Goal: Task Accomplishment & Management: Manage account settings

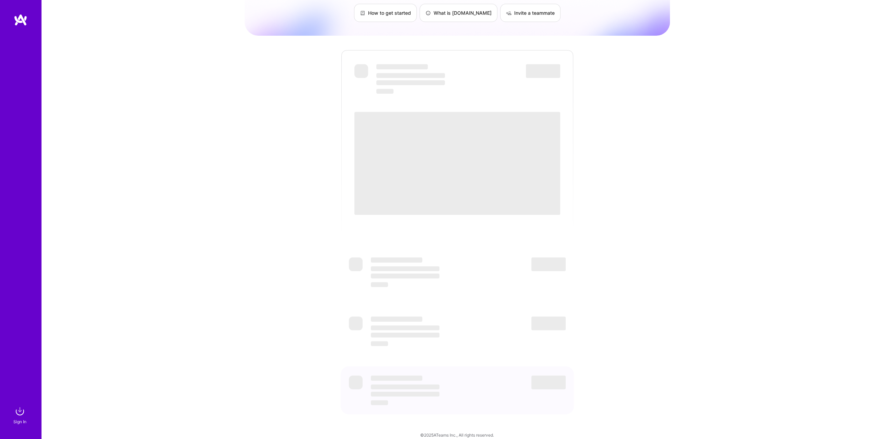
scroll to position [66, 0]
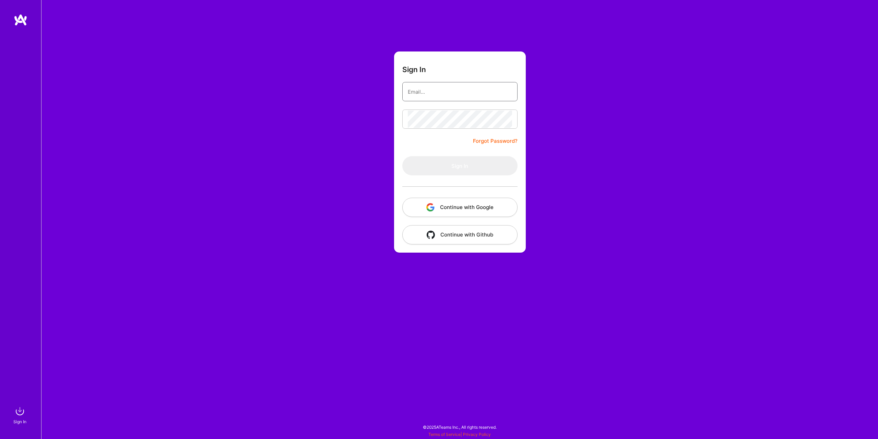
type input "[EMAIL_ADDRESS][DOMAIN_NAME]"
click at [448, 147] on form "Sign In [EMAIL_ADDRESS][DOMAIN_NAME] Forgot Password? Sign In Continue with Goo…" at bounding box center [460, 151] width 132 height 201
click at [450, 162] on button "Sign In" at bounding box center [459, 165] width 115 height 19
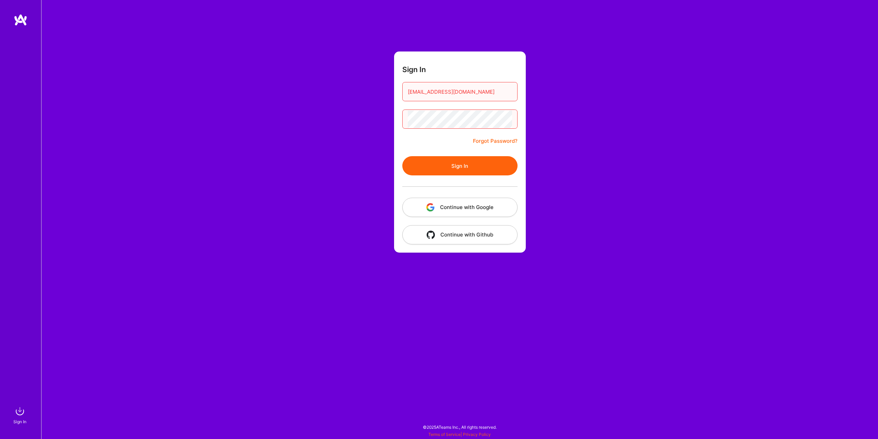
click at [450, 163] on button "Sign In" at bounding box center [459, 165] width 115 height 19
click at [462, 165] on button "Sign In" at bounding box center [459, 165] width 115 height 19
